Goal: Task Accomplishment & Management: Manage account settings

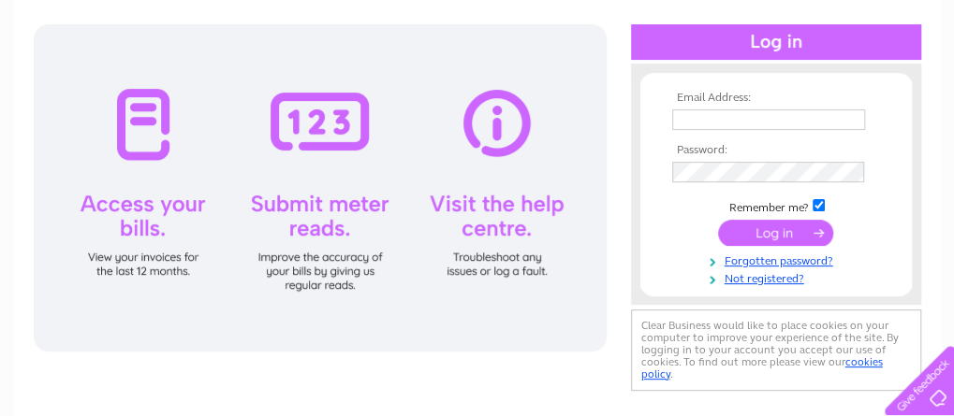
scroll to position [187, 0]
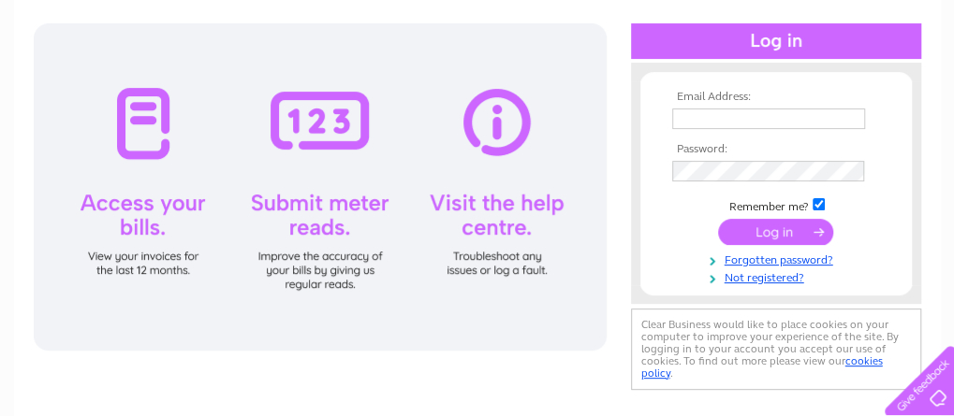
type input "iris@pricecommercial.co.uk"
click at [755, 236] on input "submit" at bounding box center [775, 232] width 115 height 26
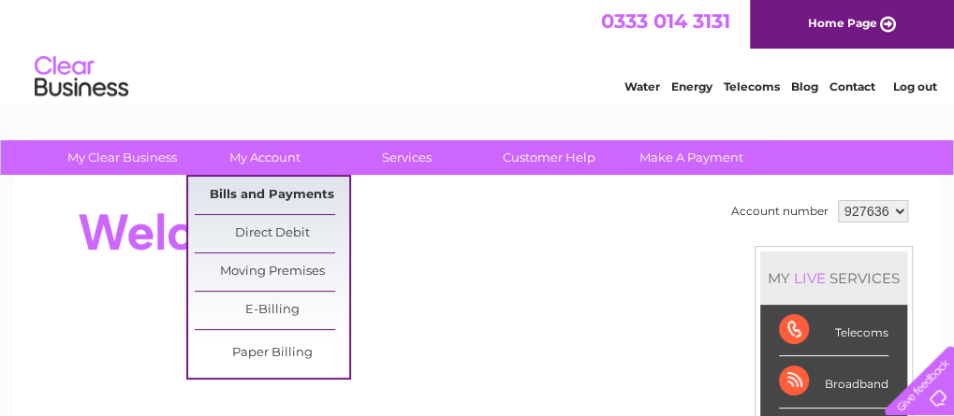
click at [272, 196] on link "Bills and Payments" at bounding box center [272, 195] width 154 height 37
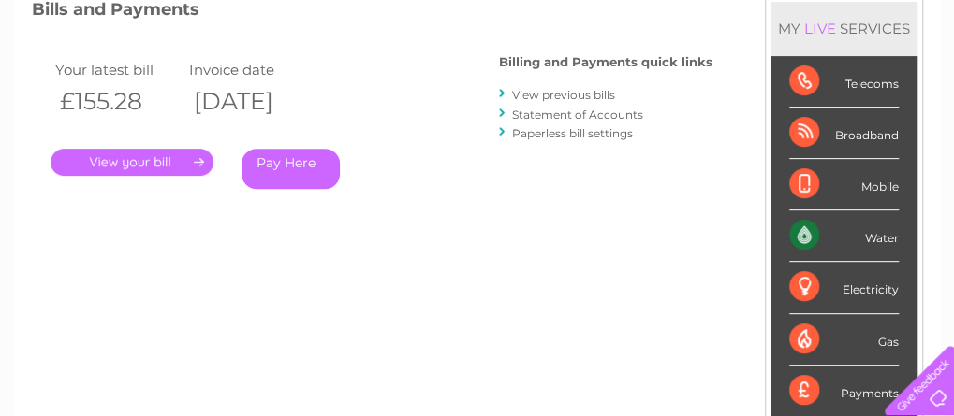
scroll to position [281, 0]
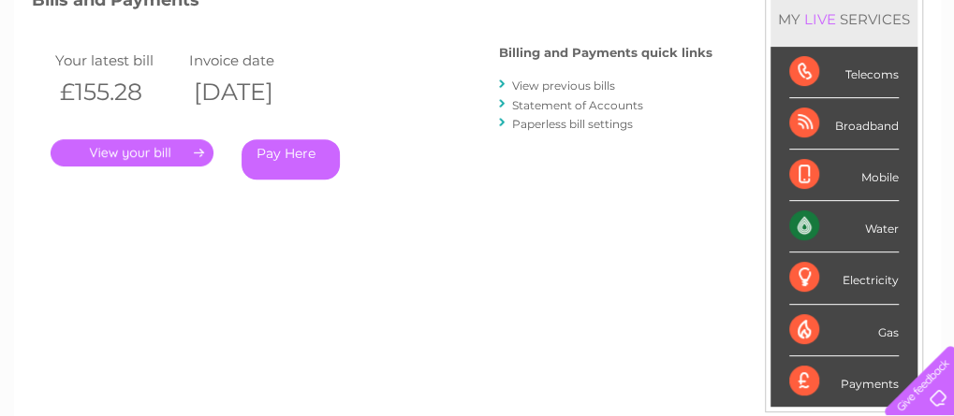
click at [170, 150] on link "." at bounding box center [132, 152] width 163 height 27
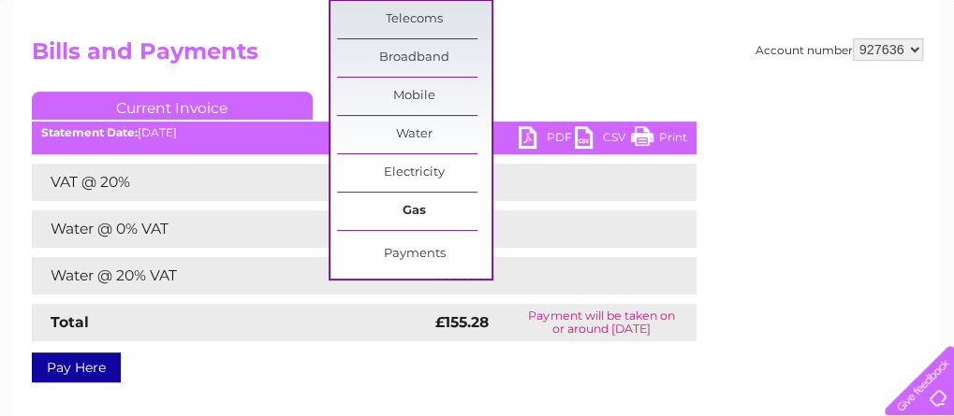
scroll to position [187, 0]
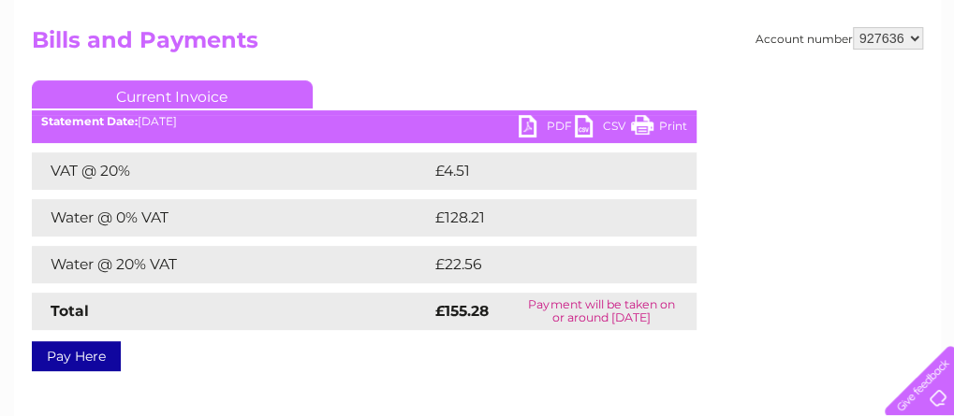
click at [529, 125] on link "PDF" at bounding box center [546, 128] width 56 height 27
